Goal: Information Seeking & Learning: Find specific fact

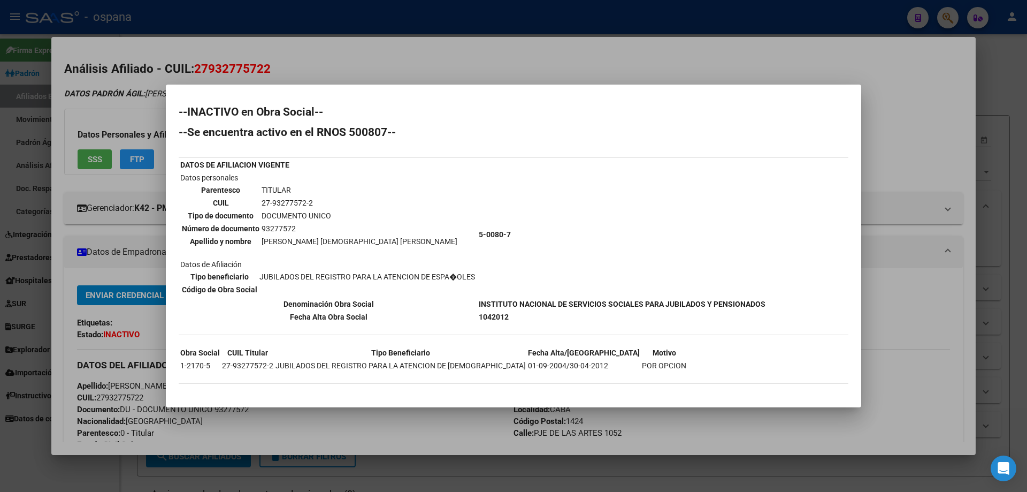
scroll to position [210, 0]
click at [0, 155] on div at bounding box center [513, 246] width 1027 height 492
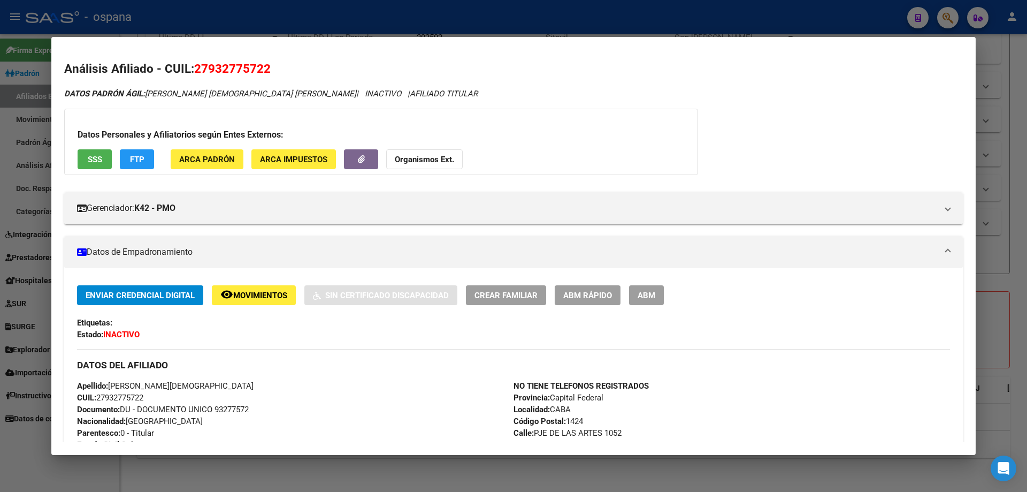
click at [0, 168] on div at bounding box center [513, 246] width 1027 height 492
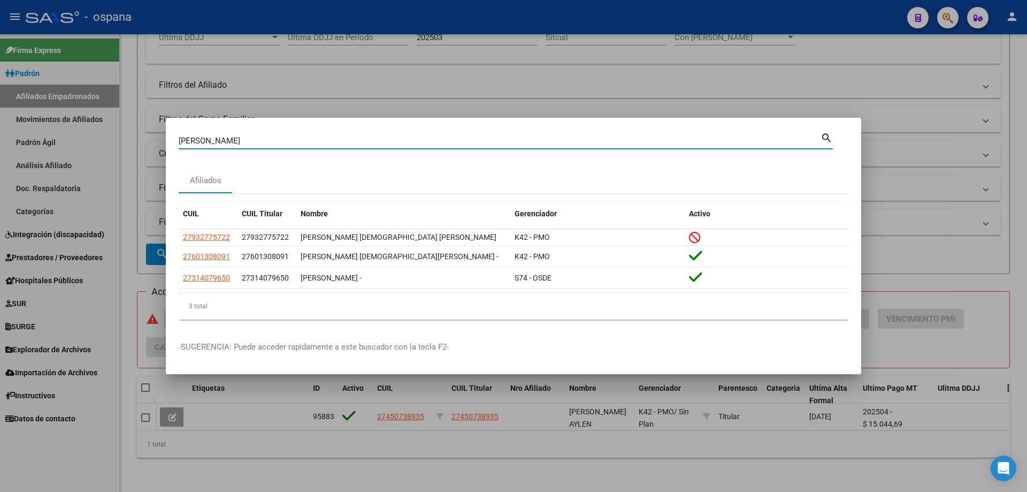
drag, startPoint x: 221, startPoint y: 142, endPoint x: 96, endPoint y: 123, distance: 126.7
click at [96, 123] on div "[PERSON_NAME] Buscar (apellido, dni, cuil, nro traspaso, cuit, obra social) sea…" at bounding box center [513, 246] width 1027 height 492
type input "[PERSON_NAME]"
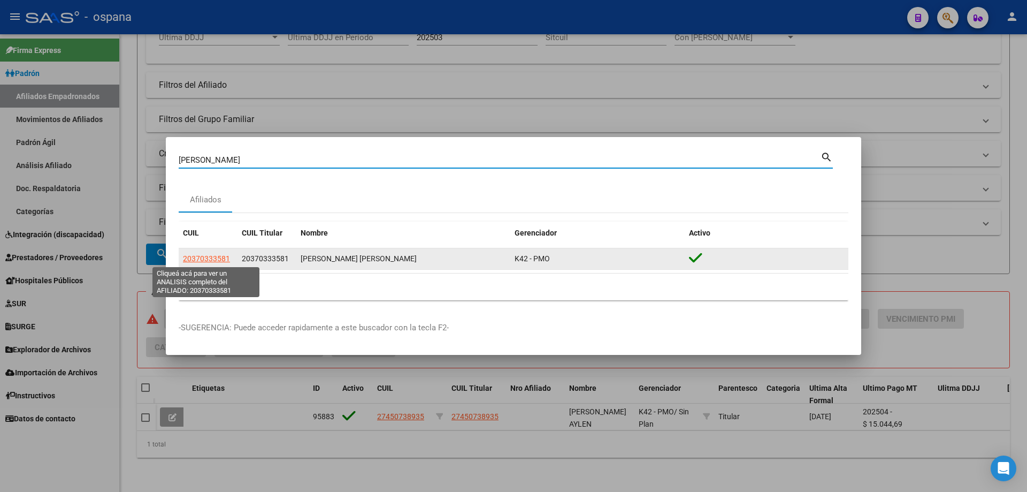
click at [202, 261] on span "20370333581" at bounding box center [206, 258] width 47 height 9
type textarea "20370333581"
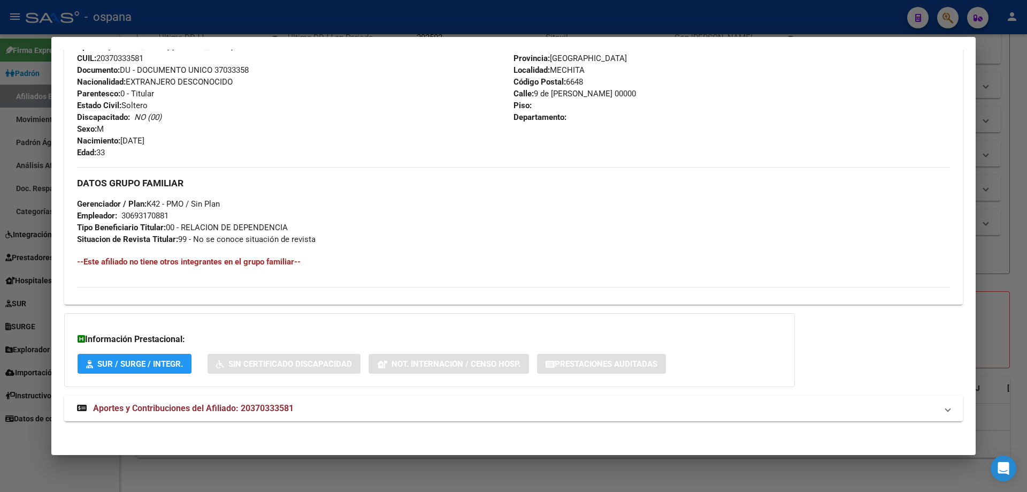
scroll to position [398, 0]
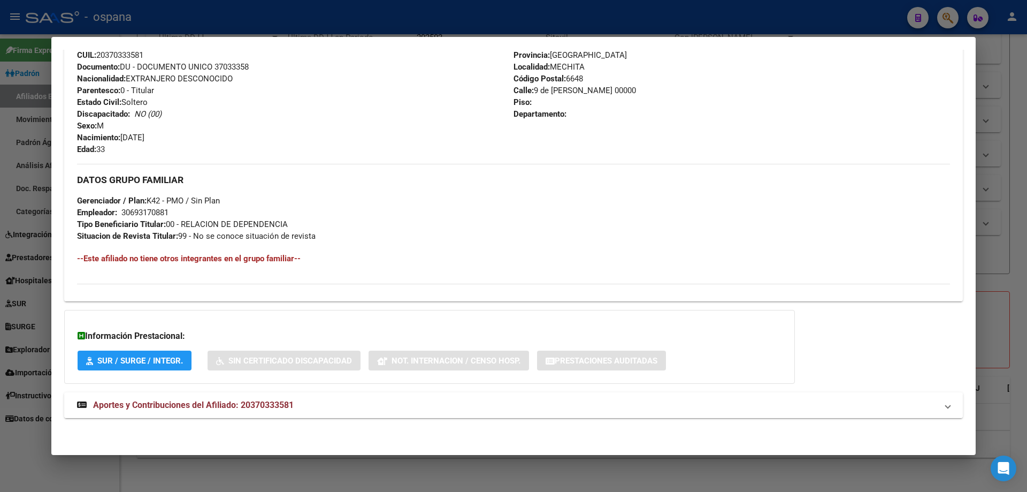
click at [179, 402] on span "Aportes y Contribuciones del Afiliado: 20370333581" at bounding box center [193, 405] width 201 height 10
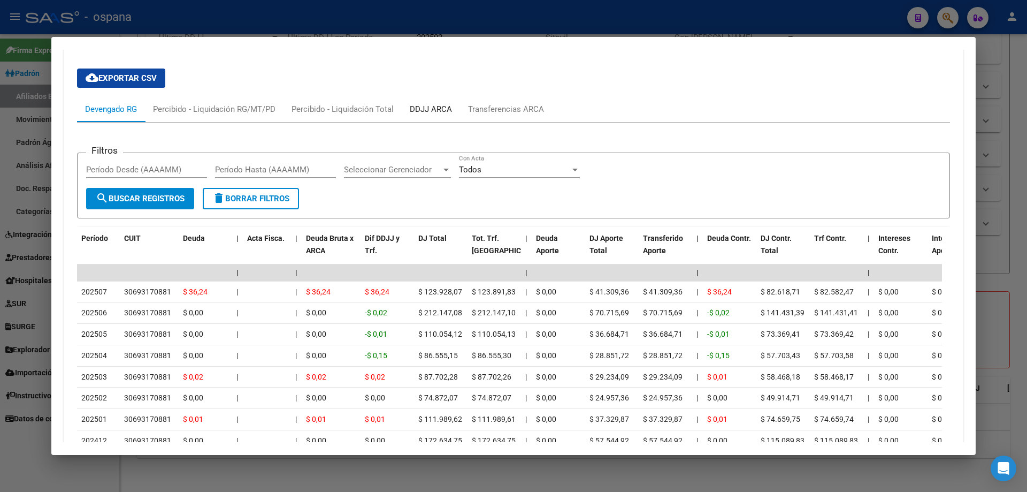
click at [428, 106] on div "DDJJ ARCA" at bounding box center [431, 109] width 42 height 12
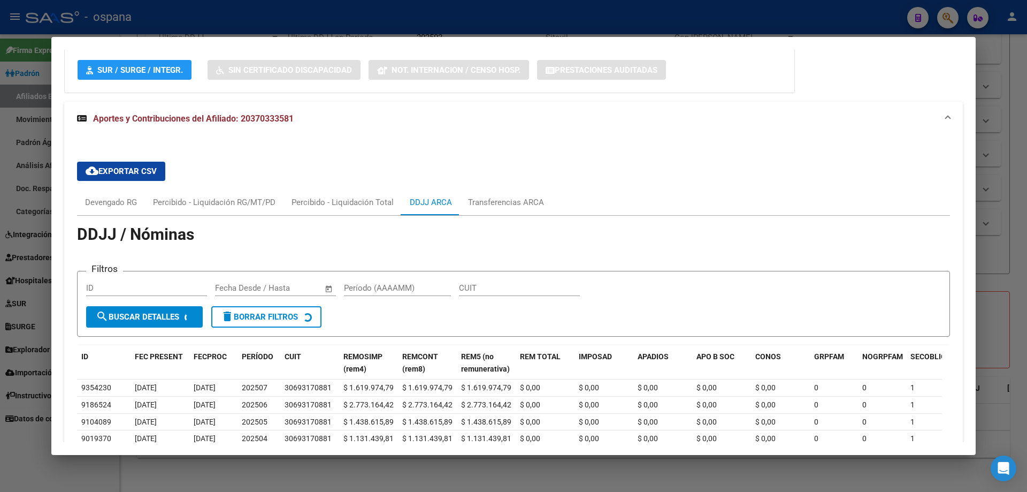
scroll to position [738, 0]
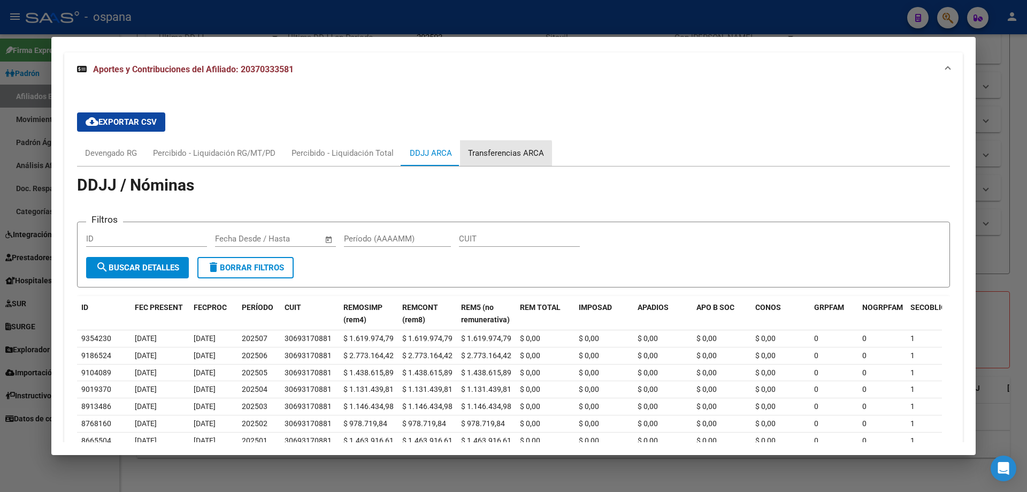
click at [492, 159] on div "Transferencias ARCA" at bounding box center [506, 153] width 92 height 26
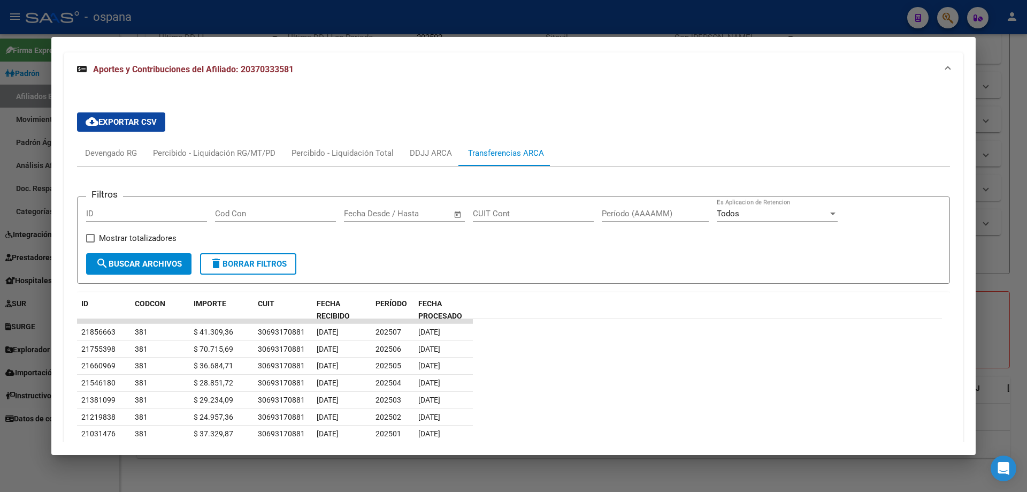
click at [31, 451] on div at bounding box center [513, 246] width 1027 height 492
